Goal: Contribute content

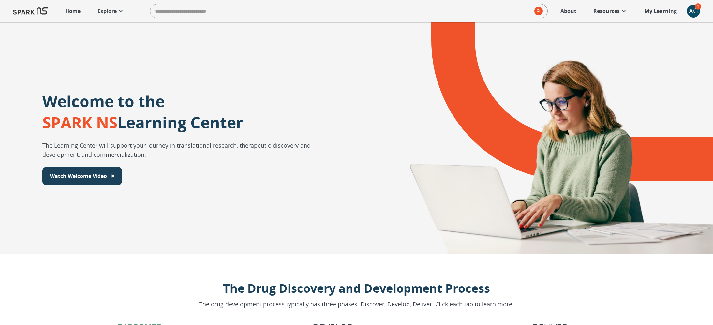
click at [110, 10] on p "Explore" at bounding box center [107, 11] width 19 height 8
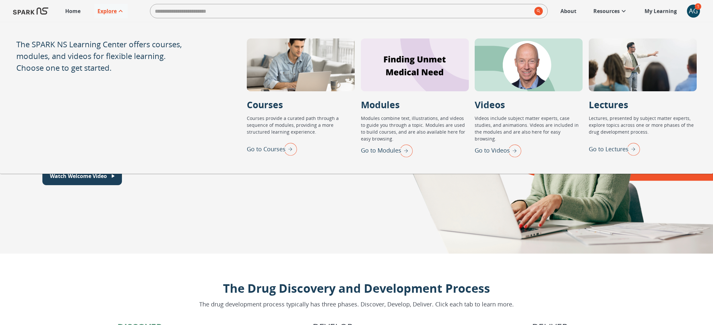
click at [637, 150] on img "Go to Lectures" at bounding box center [632, 149] width 16 height 17
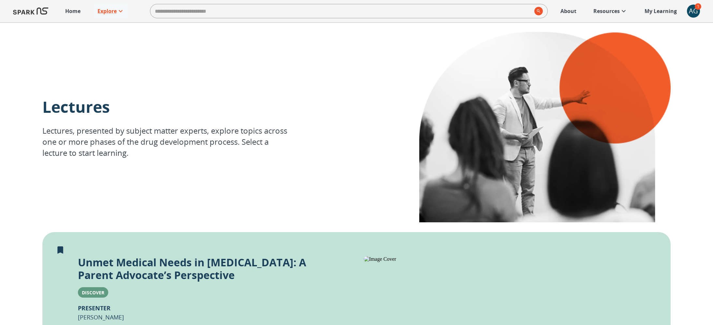
click at [691, 13] on div "AG" at bounding box center [693, 11] width 13 height 13
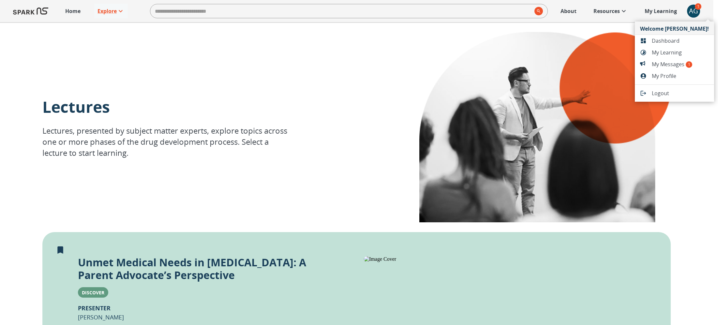
click at [664, 45] on li "Dashboard" at bounding box center [674, 41] width 79 height 12
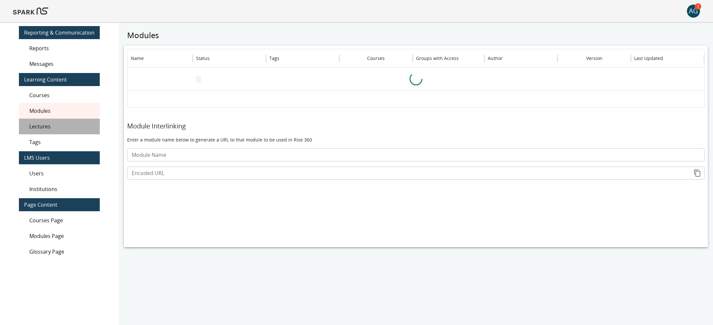
click at [66, 127] on span "Lectures" at bounding box center [61, 127] width 65 height 8
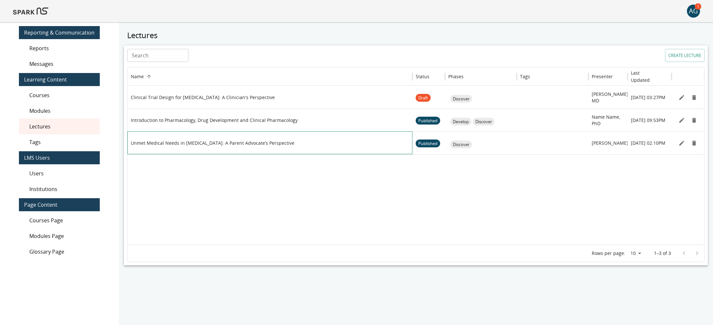
click at [213, 146] on div "Unmet Medical Needs in [MEDICAL_DATA]: A Parent Advocate’s Perspective" at bounding box center [270, 143] width 279 height 23
click at [682, 97] on icon "Edit" at bounding box center [681, 97] width 5 height 5
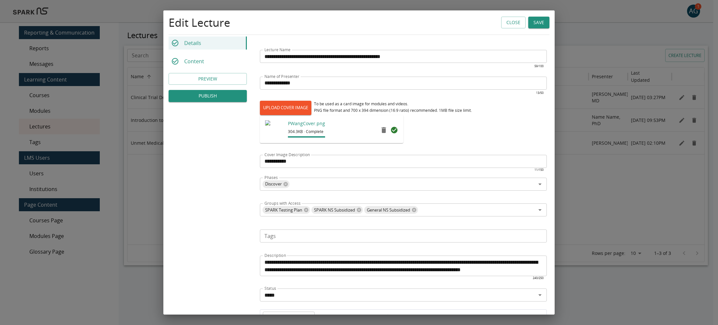
scroll to position [40, 0]
click at [219, 59] on div "Content" at bounding box center [208, 61] width 78 height 13
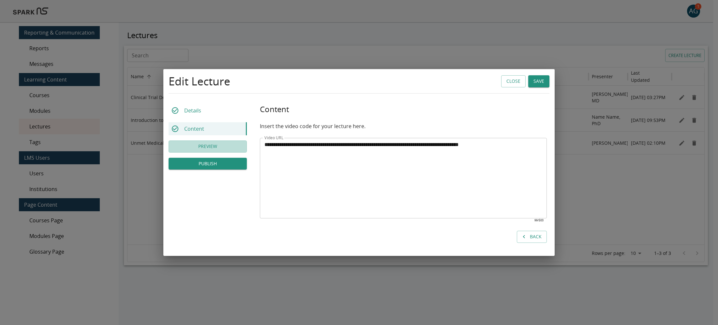
click at [209, 144] on button "PREVIEW" at bounding box center [208, 147] width 78 height 12
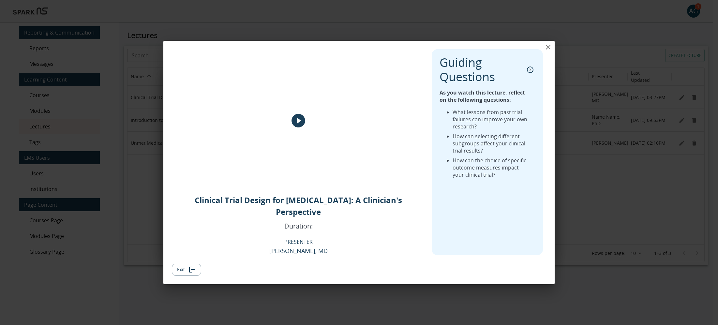
click at [542, 51] on button "close" at bounding box center [548, 47] width 13 height 13
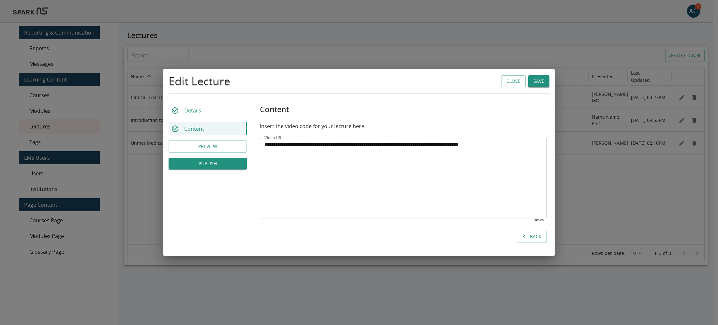
click at [208, 110] on div "Details" at bounding box center [208, 110] width 78 height 13
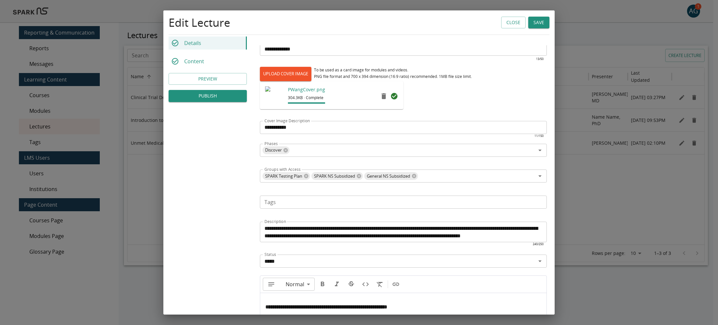
scroll to position [75, 0]
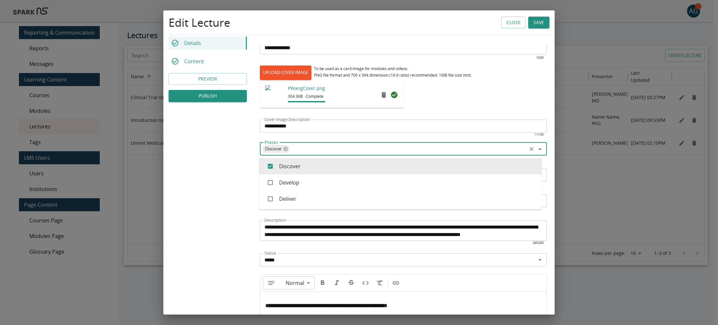
click at [294, 147] on input "Phases" at bounding box center [408, 149] width 236 height 9
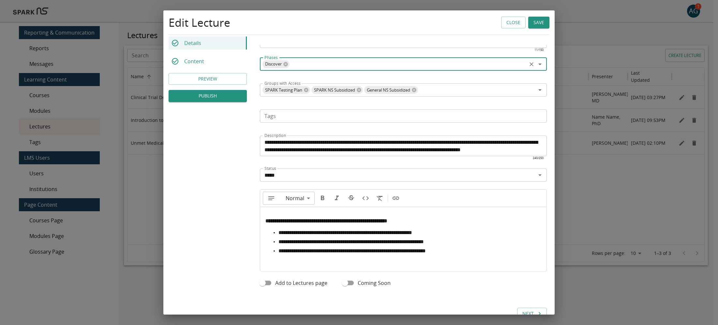
scroll to position [178, 0]
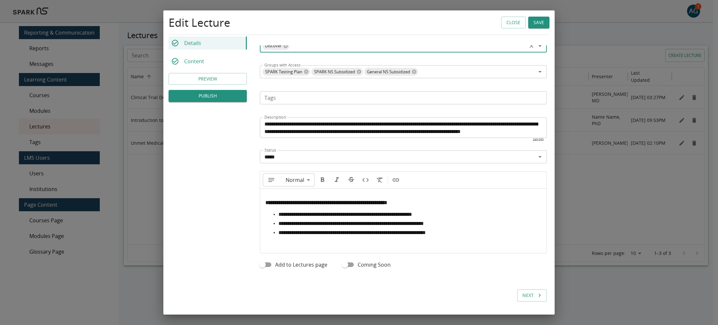
click at [289, 192] on div "**********" at bounding box center [403, 217] width 286 height 57
click at [511, 22] on button "Close" at bounding box center [513, 23] width 24 height 12
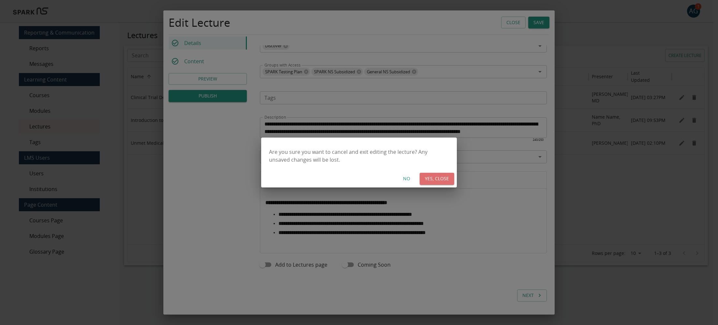
click at [421, 176] on button "YES, CLOSE" at bounding box center [437, 179] width 35 height 12
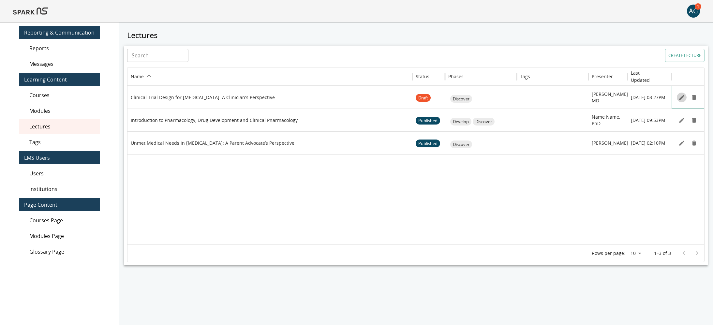
click at [681, 101] on button "Edit" at bounding box center [682, 98] width 10 height 10
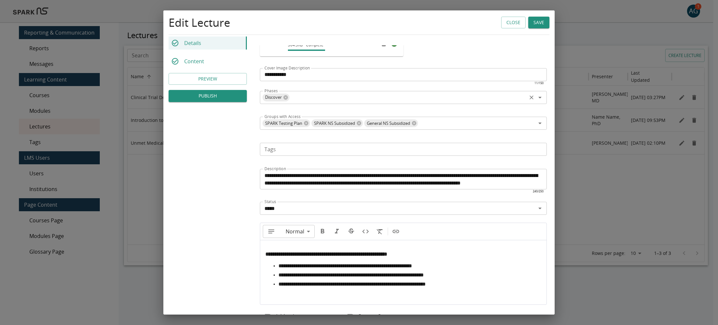
scroll to position [92, 0]
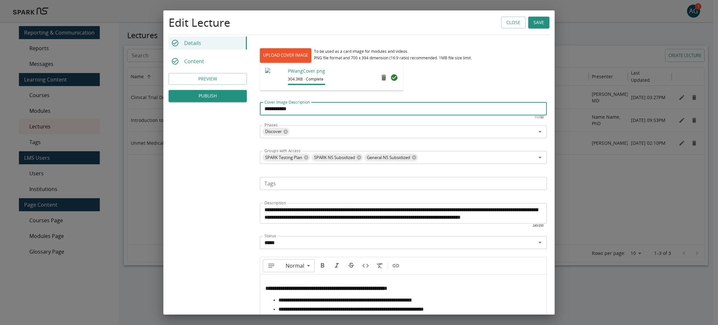
click at [294, 110] on input "**********" at bounding box center [403, 108] width 287 height 13
click at [293, 110] on input "**********" at bounding box center [403, 108] width 287 height 13
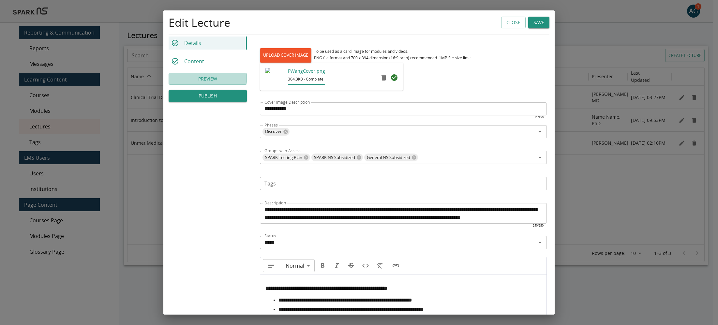
click at [206, 73] on button "PREVIEW" at bounding box center [208, 79] width 78 height 12
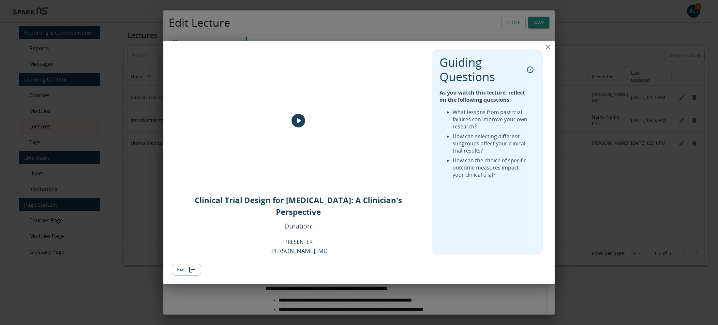
click at [548, 51] on icon "close" at bounding box center [548, 47] width 8 height 8
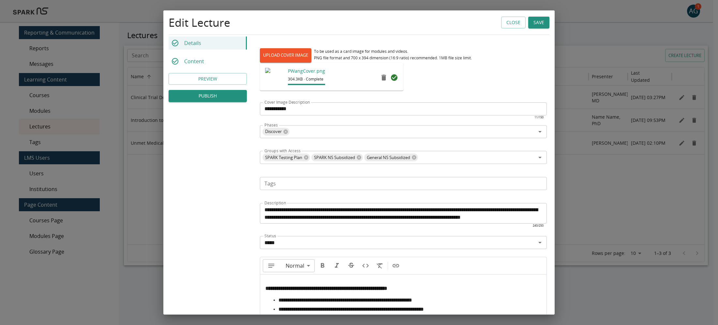
click at [282, 74] on img at bounding box center [275, 78] width 20 height 20
click at [292, 71] on p "PWangCover.png" at bounding box center [306, 71] width 37 height 7
click at [211, 75] on button "PREVIEW" at bounding box center [208, 79] width 78 height 12
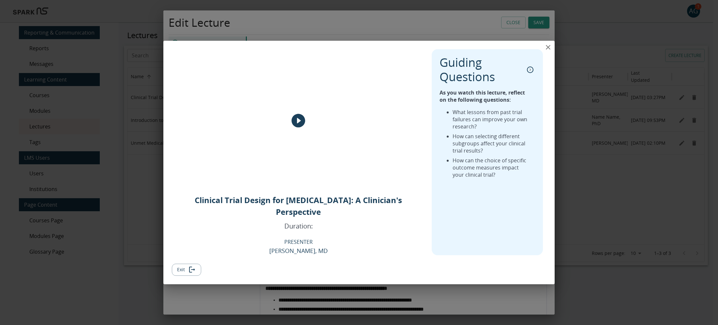
click at [550, 51] on icon "close" at bounding box center [548, 47] width 8 height 8
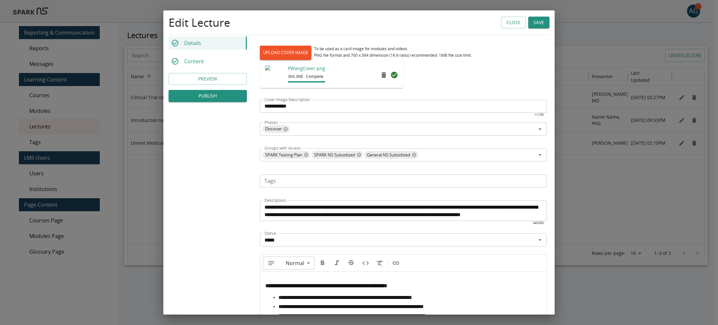
scroll to position [96, 0]
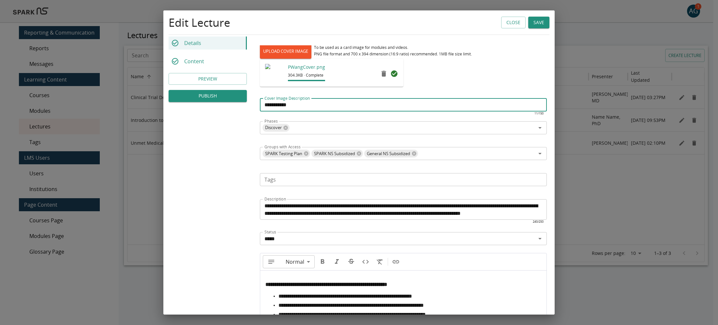
click at [285, 106] on input "**********" at bounding box center [403, 105] width 287 height 13
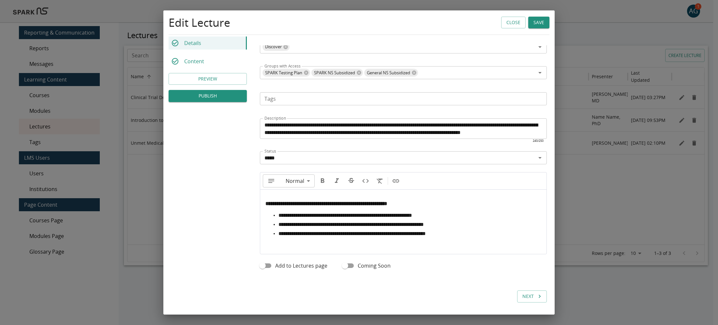
scroll to position [178, 0]
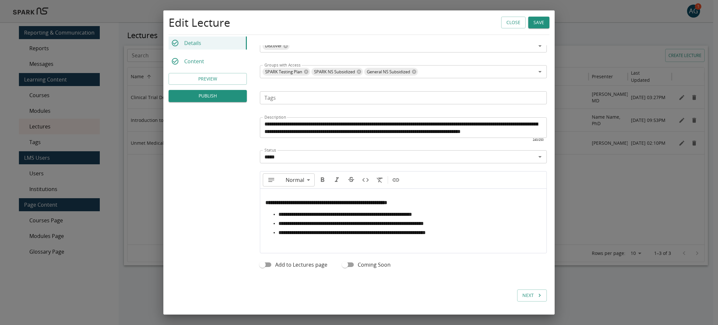
click at [504, 22] on button "Close" at bounding box center [513, 23] width 24 height 12
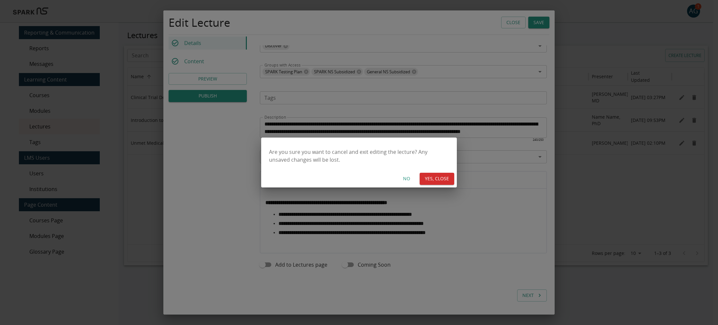
click at [504, 22] on div "Are you sure you want to cancel and exit editing the lecture? Any unsaved chang…" at bounding box center [359, 162] width 718 height 325
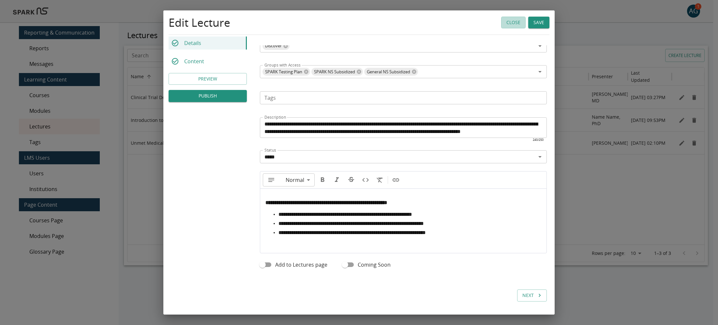
click at [508, 23] on button "Close" at bounding box center [513, 23] width 24 height 12
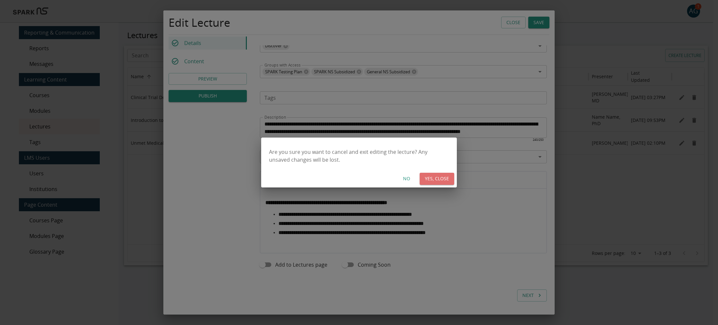
click at [448, 175] on button "YES, CLOSE" at bounding box center [437, 179] width 35 height 12
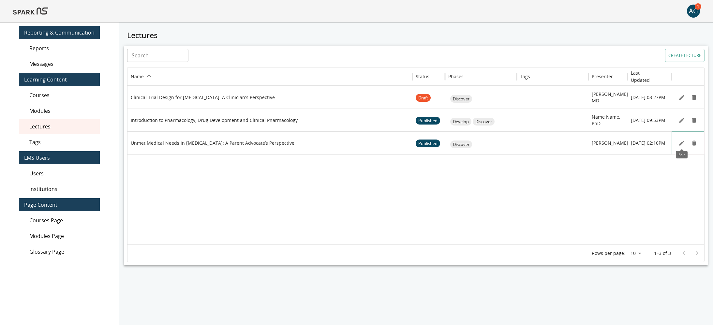
click at [680, 143] on icon "Edit" at bounding box center [682, 143] width 7 height 7
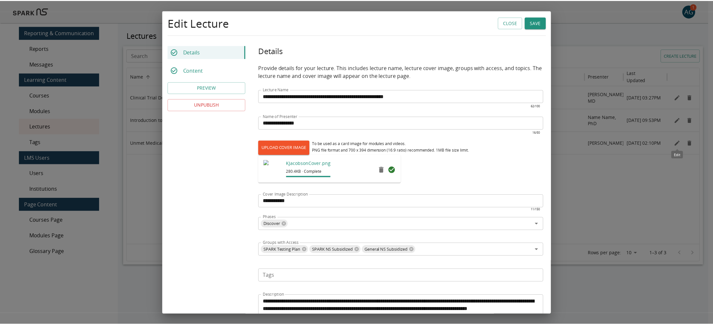
scroll to position [70, 0]
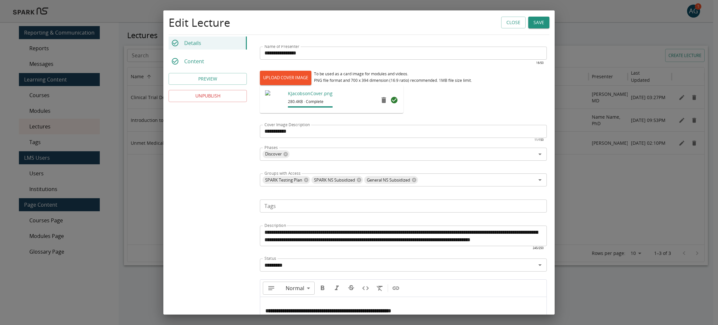
click at [289, 131] on input "**********" at bounding box center [403, 131] width 287 height 13
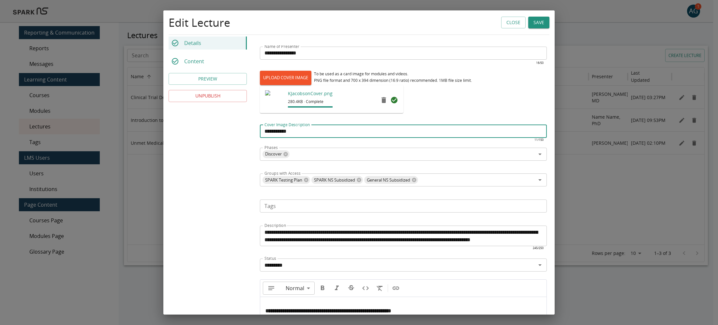
click at [289, 131] on input "**********" at bounding box center [403, 131] width 287 height 13
paste input "**********"
type input "**********"
click at [537, 26] on button "Save" at bounding box center [538, 23] width 21 height 12
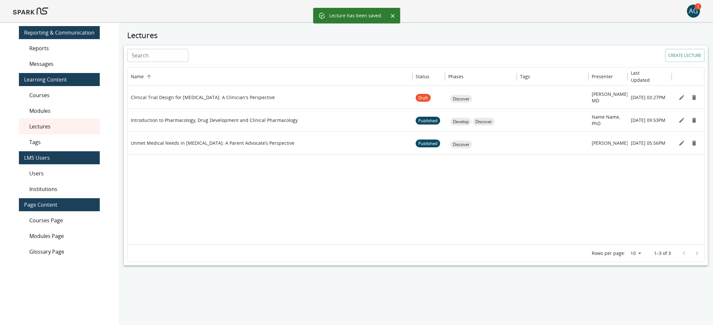
click at [44, 11] on img at bounding box center [30, 11] width 35 height 16
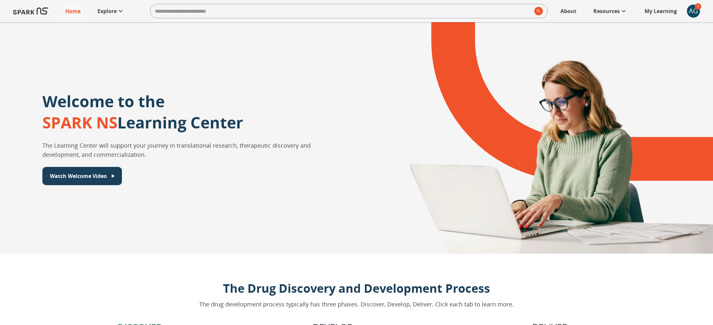
click at [98, 6] on link "Explore" at bounding box center [111, 11] width 34 height 14
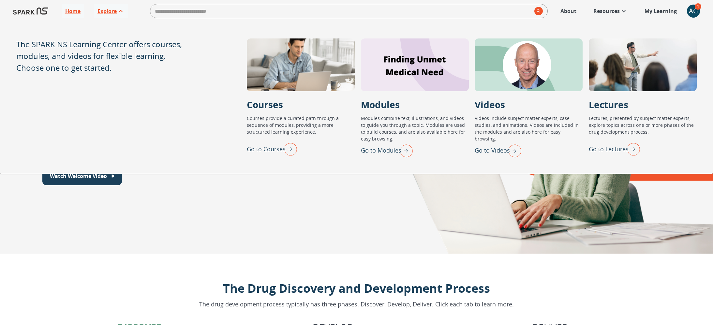
click at [628, 154] on img "Go to Lectures" at bounding box center [632, 149] width 16 height 17
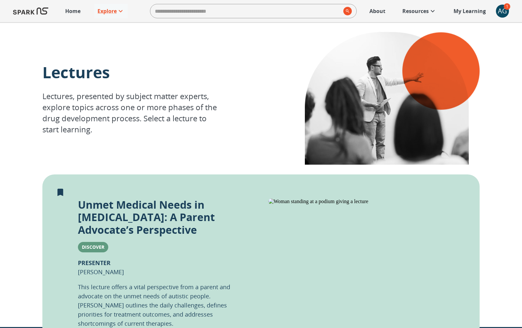
click at [78, 13] on p "Home" at bounding box center [72, 11] width 15 height 8
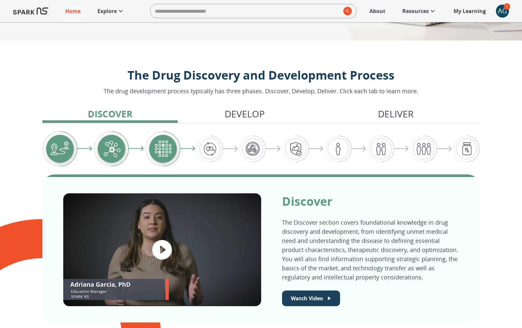
scroll to position [231, 0]
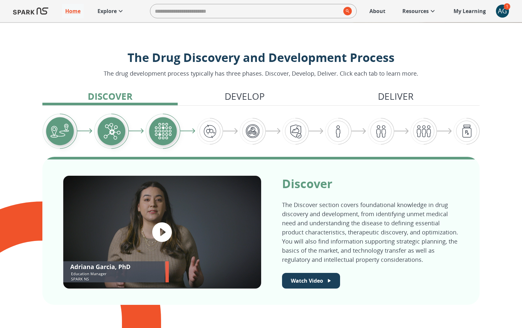
click at [253, 100] on p "Develop" at bounding box center [245, 96] width 40 height 14
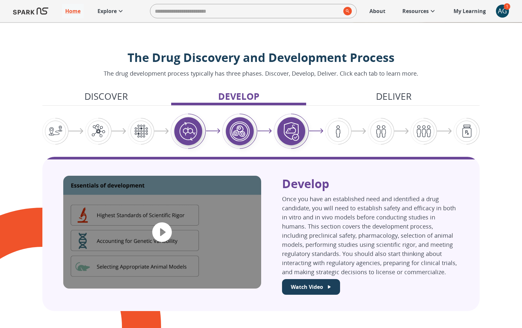
click at [113, 11] on p "Explore" at bounding box center [107, 11] width 19 height 8
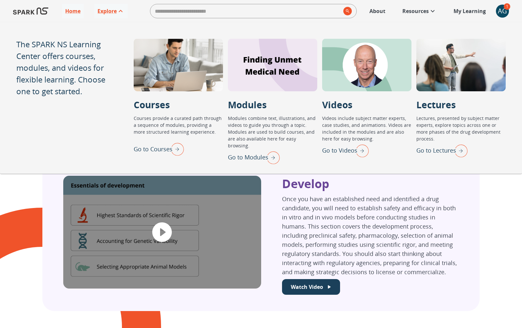
click at [467, 152] on img "Go to Lectures" at bounding box center [459, 150] width 16 height 17
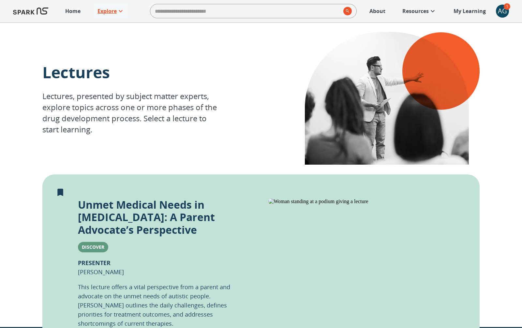
click at [119, 16] on link "Explore" at bounding box center [111, 11] width 34 height 14
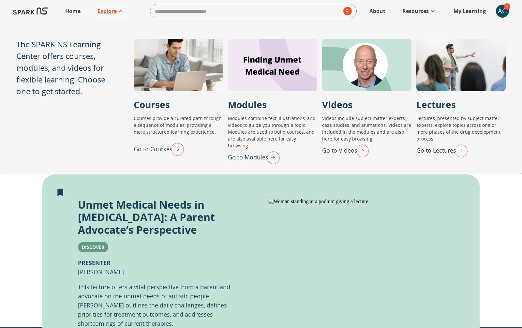
click at [272, 149] on img "Go to Modules" at bounding box center [272, 157] width 16 height 17
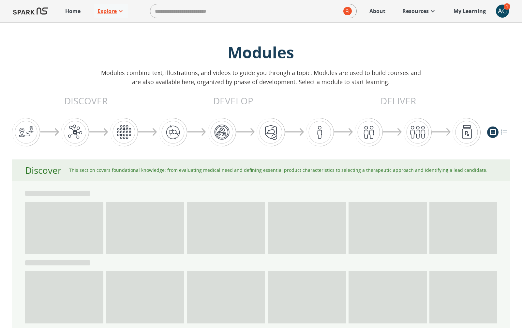
scroll to position [1, 0]
